Goal: Obtain resource: Download file/media

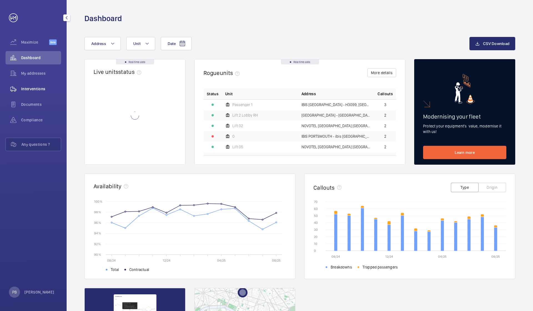
click at [19, 88] on wm-front-icon-button at bounding box center [14, 88] width 16 height 13
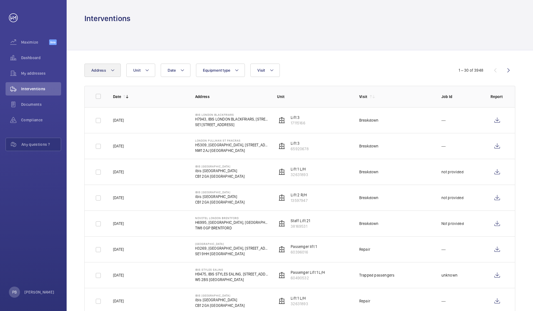
scroll to position [0, 0]
click at [113, 71] on mat-icon at bounding box center [112, 70] width 4 height 7
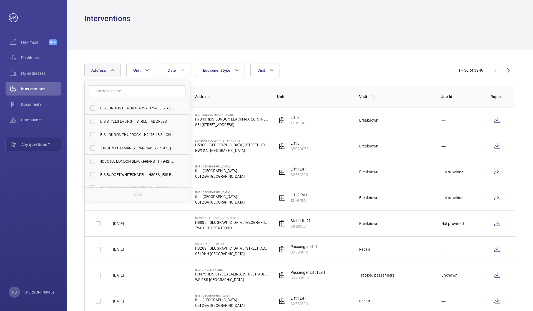
scroll to position [0, 0]
type input "south"
click at [110, 160] on span "IBIS STYLES SOUTH WARK - H7465, IBIS STYLES SOUTH WARK, 43-47 South wark Bridge…" at bounding box center [137, 161] width 76 height 6
click at [98, 160] on input "IBIS STYLES SOUTH WARK - H7465, IBIS STYLES SOUTH WARK, 43-47 South wark Bridge…" at bounding box center [92, 161] width 11 height 11
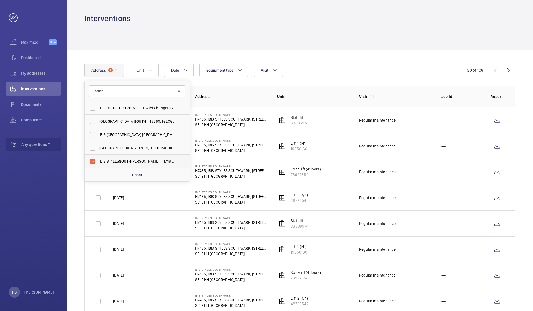
click at [130, 160] on span "SOUTH" at bounding box center [125, 161] width 12 height 4
click at [98, 160] on input "IBIS STYLES SOUTH WARK - H7465, IBIS STYLES SOUTH WARK, 43-47 South wark Bridge…" at bounding box center [92, 161] width 11 height 11
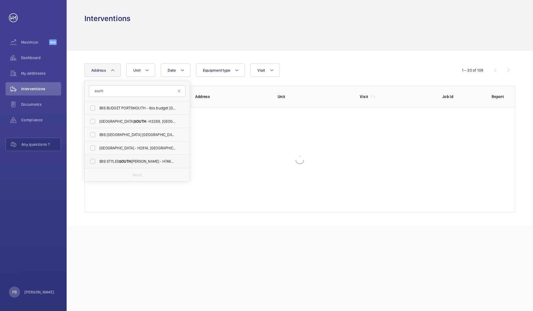
click at [139, 160] on span "IBIS STYLES SOUTH WARK - H7465, IBIS STYLES SOUTH WARK, 43-47 South wark Bridge…" at bounding box center [137, 161] width 76 height 6
click at [98, 160] on input "IBIS STYLES SOUTH WARK - H7465, IBIS STYLES SOUTH WARK, 43-47 South wark Bridge…" at bounding box center [92, 161] width 11 height 11
checkbox input "true"
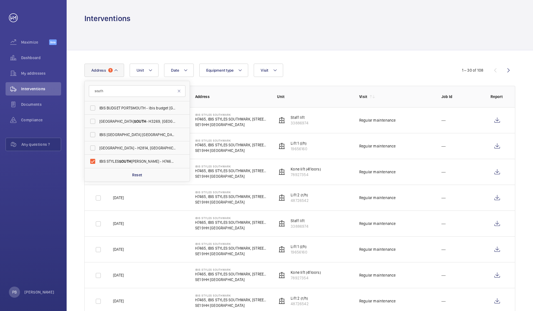
click at [263, 125] on td "---" at bounding box center [456, 120] width 49 height 26
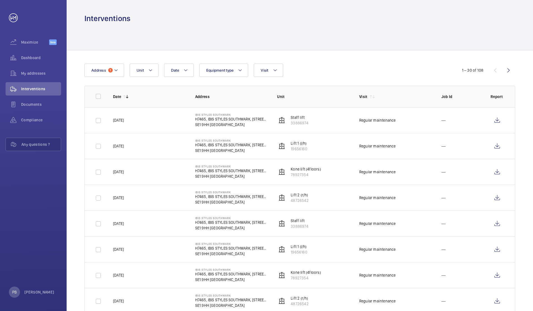
scroll to position [1, 0]
click at [263, 119] on wm-front-icon-button at bounding box center [496, 119] width 13 height 13
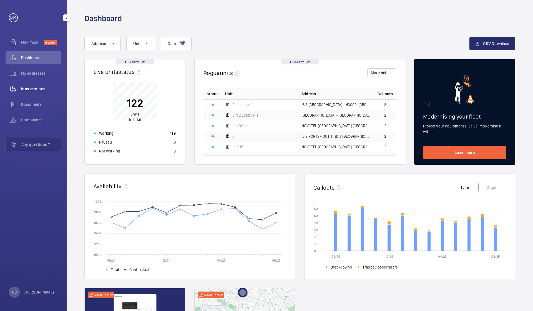
click at [26, 88] on span "Interventions" at bounding box center [41, 89] width 40 height 6
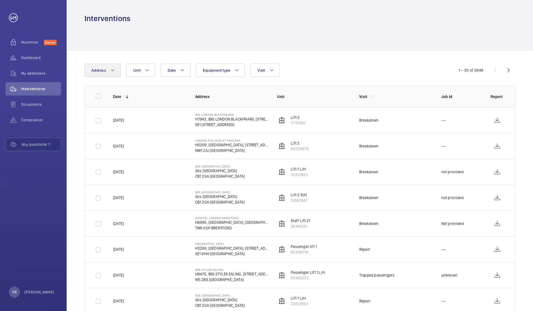
click at [113, 71] on mat-icon at bounding box center [112, 70] width 4 height 7
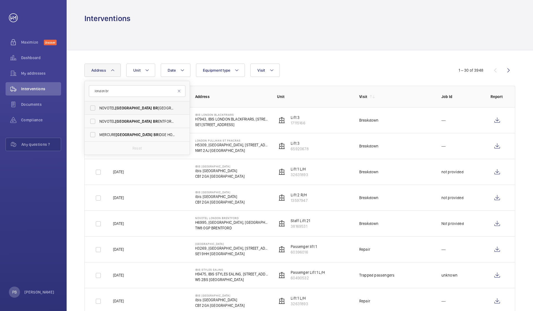
type input "london br"
click at [129, 107] on span "[GEOGRAPHIC_DATA]" at bounding box center [133, 108] width 37 height 4
click at [98, 107] on input "[GEOGRAPHIC_DATA] - H3269, [GEOGRAPHIC_DATA], [STREET_ADDRESS]" at bounding box center [92, 107] width 11 height 11
checkbox input "true"
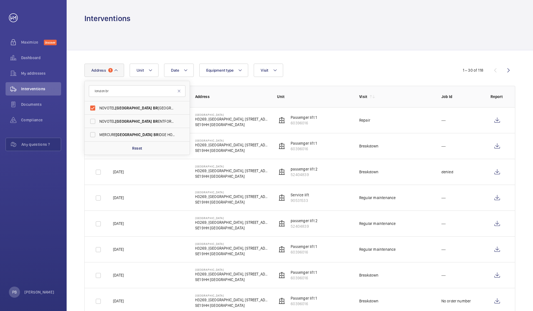
click at [263, 120] on td "Repair" at bounding box center [391, 120] width 82 height 26
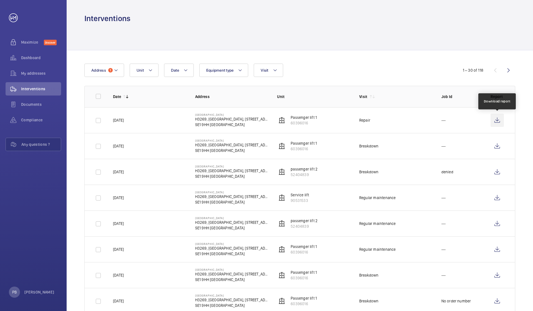
click at [263, 120] on wm-front-icon-button at bounding box center [496, 119] width 13 height 13
